Goal: Communication & Community: Share content

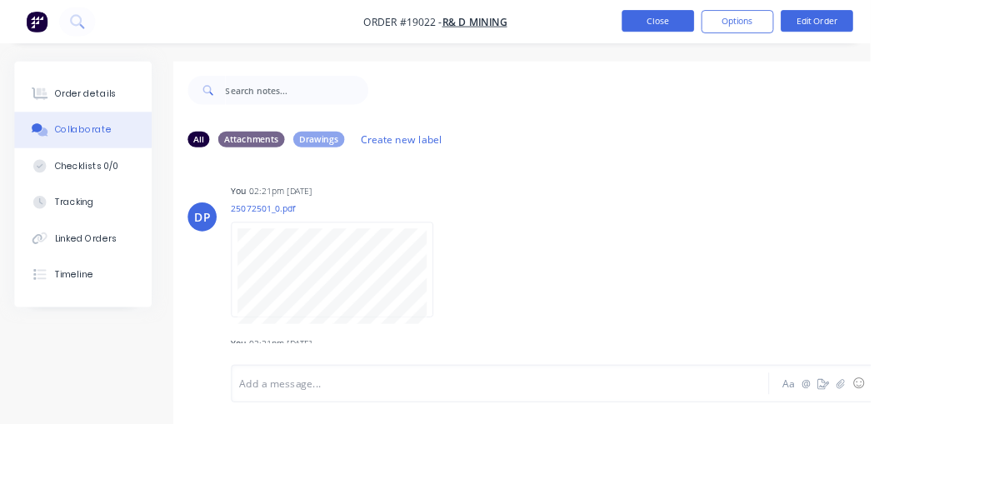
click at [801, 27] on button "Close" at bounding box center [758, 24] width 83 height 25
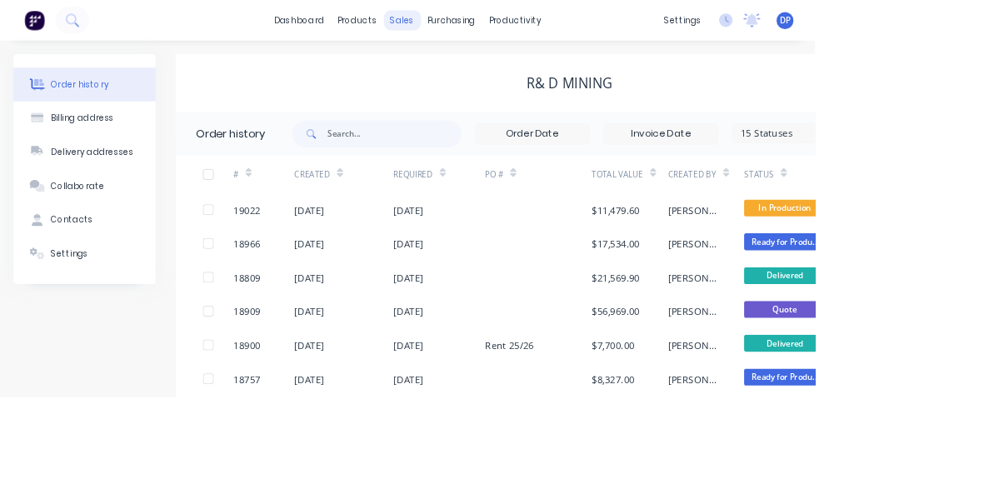
click at [496, 27] on div "sales" at bounding box center [495, 24] width 46 height 25
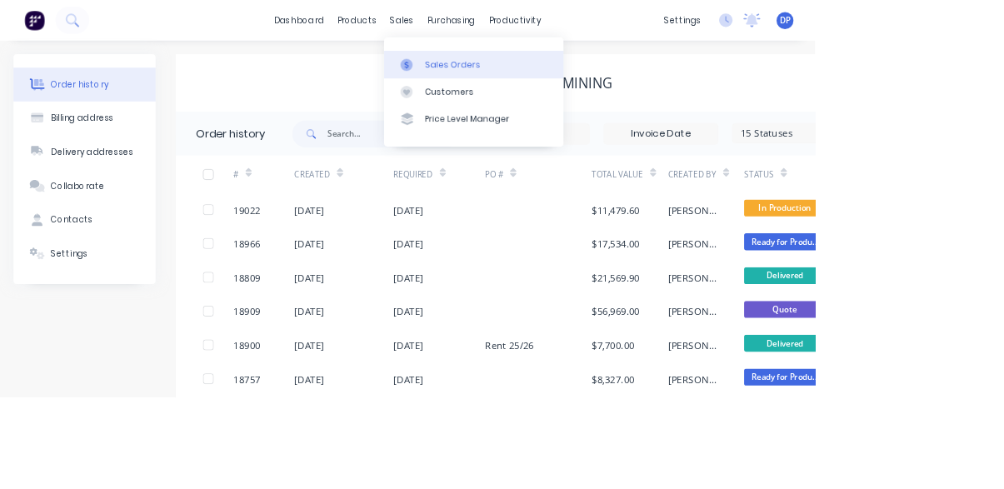
click at [588, 80] on link "Sales Orders" at bounding box center [583, 78] width 221 height 33
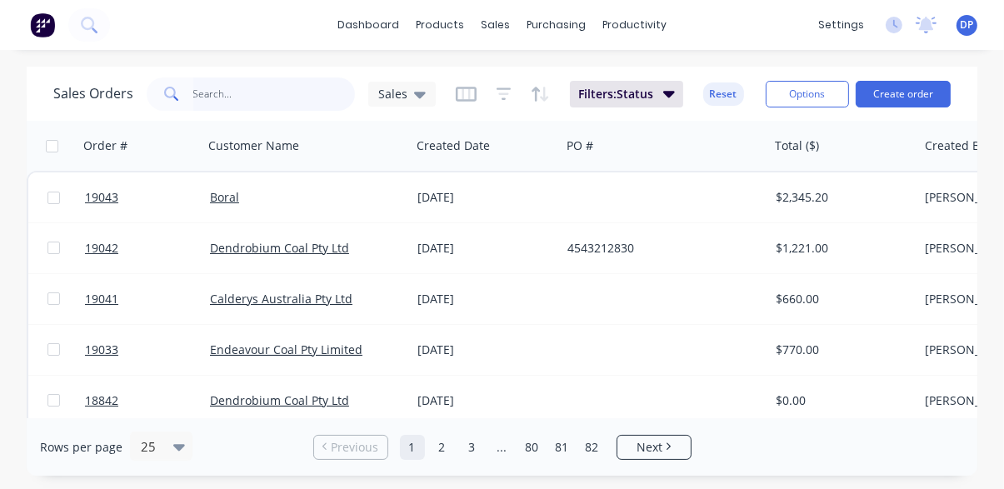
click at [250, 93] on input "text" at bounding box center [274, 93] width 162 height 33
type input "Toilet"
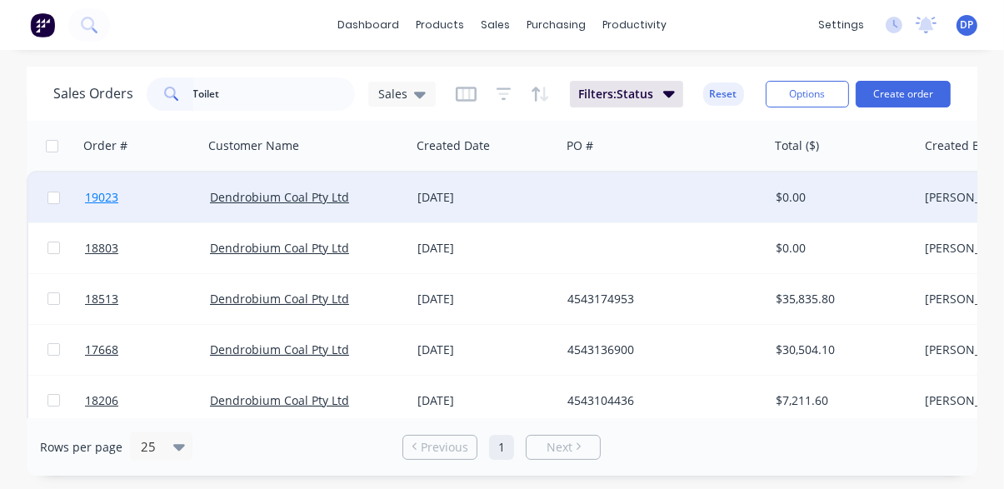
click at [99, 201] on span "19023" at bounding box center [101, 197] width 33 height 17
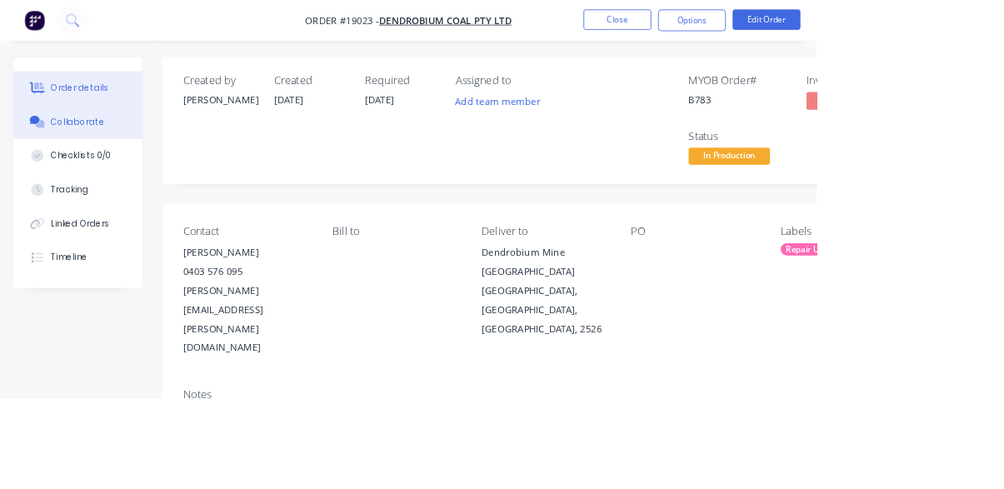
click at [84, 162] on button "Collaborate" at bounding box center [96, 150] width 158 height 42
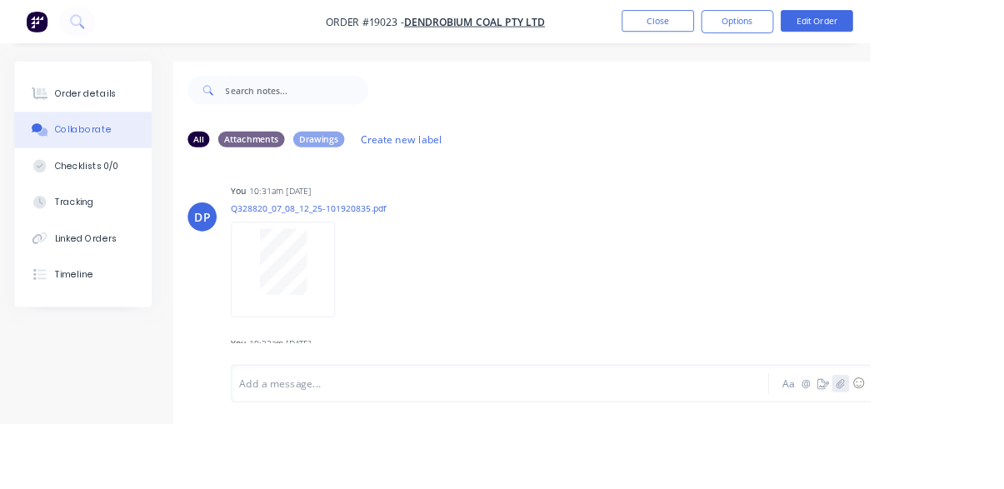
click at [971, 452] on button "button" at bounding box center [970, 442] width 20 height 20
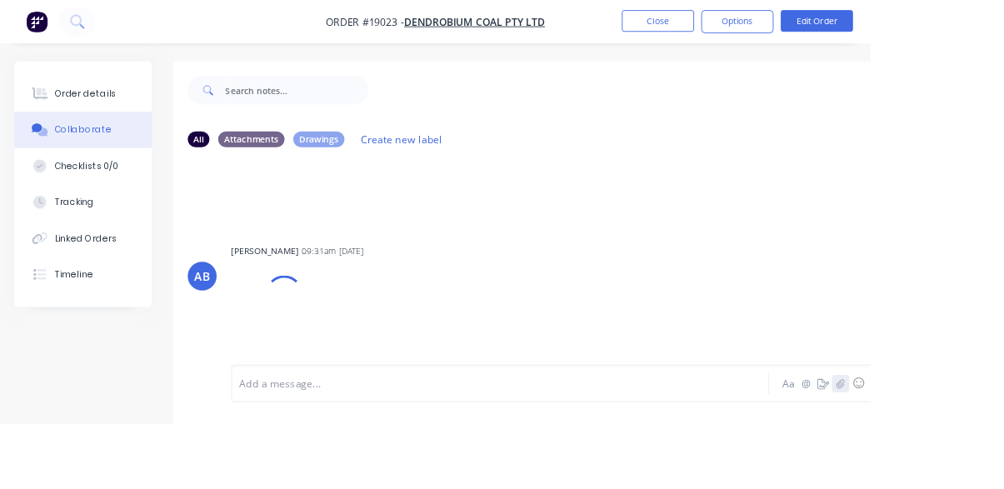
click at [970, 448] on icon "button" at bounding box center [970, 443] width 10 height 12
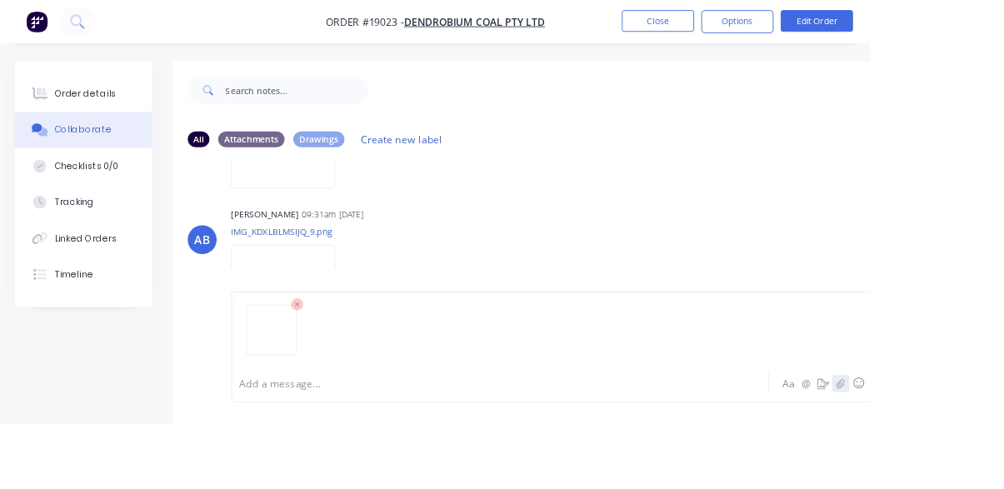
scroll to position [2179, 0]
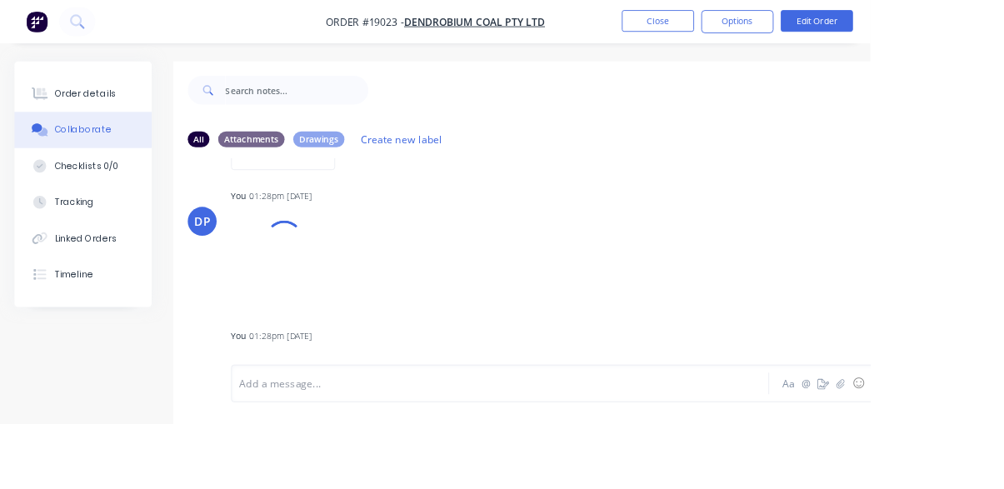
scroll to position [5957, 0]
click at [89, 40] on button at bounding box center [89, 24] width 42 height 33
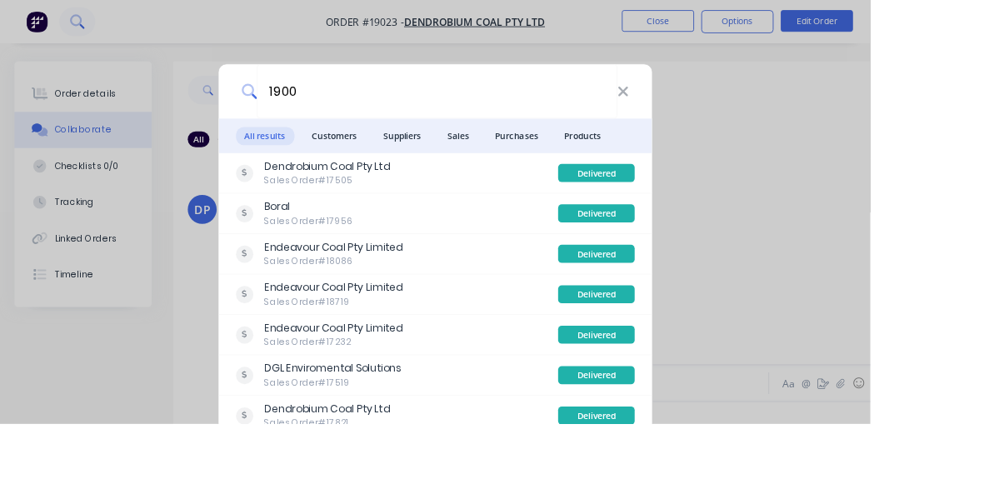
type input "19007"
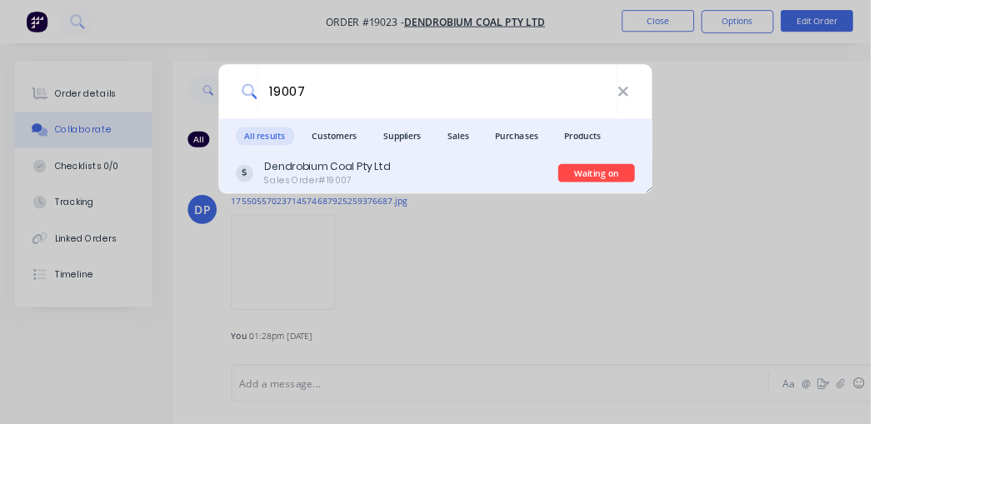
click at [526, 216] on div "Dendrobium Coal Pty Ltd Sales Order #19007" at bounding box center [458, 199] width 372 height 32
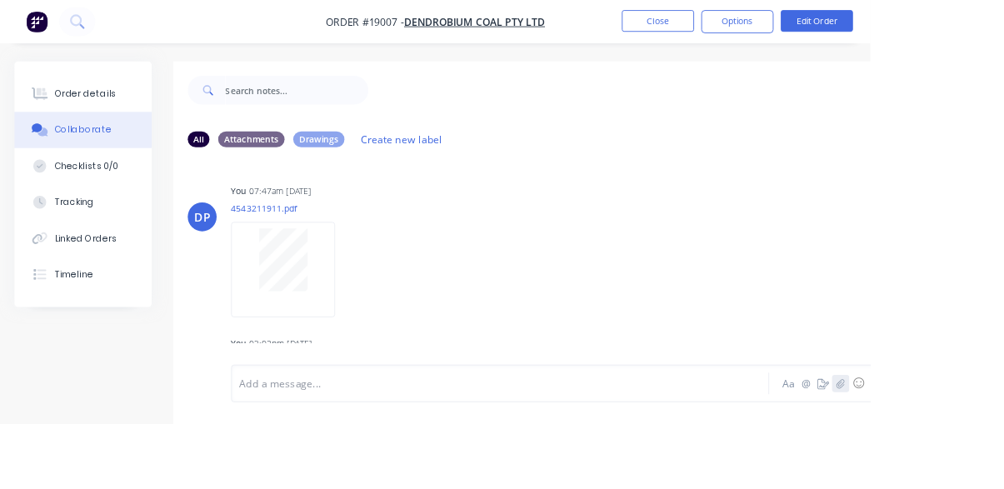
click at [975, 448] on icon "button" at bounding box center [970, 443] width 10 height 12
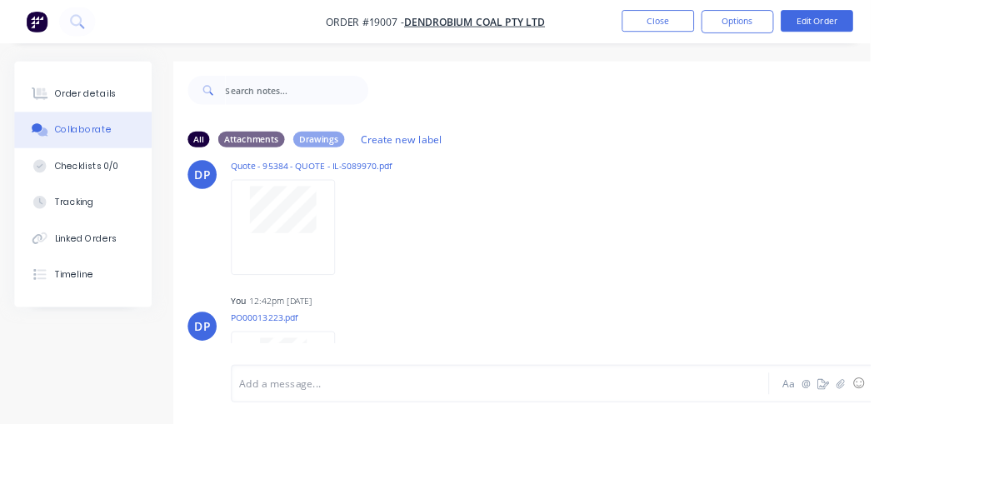
scroll to position [1071, 0]
